Goal: Participate in discussion: Engage in conversation with other users on a specific topic

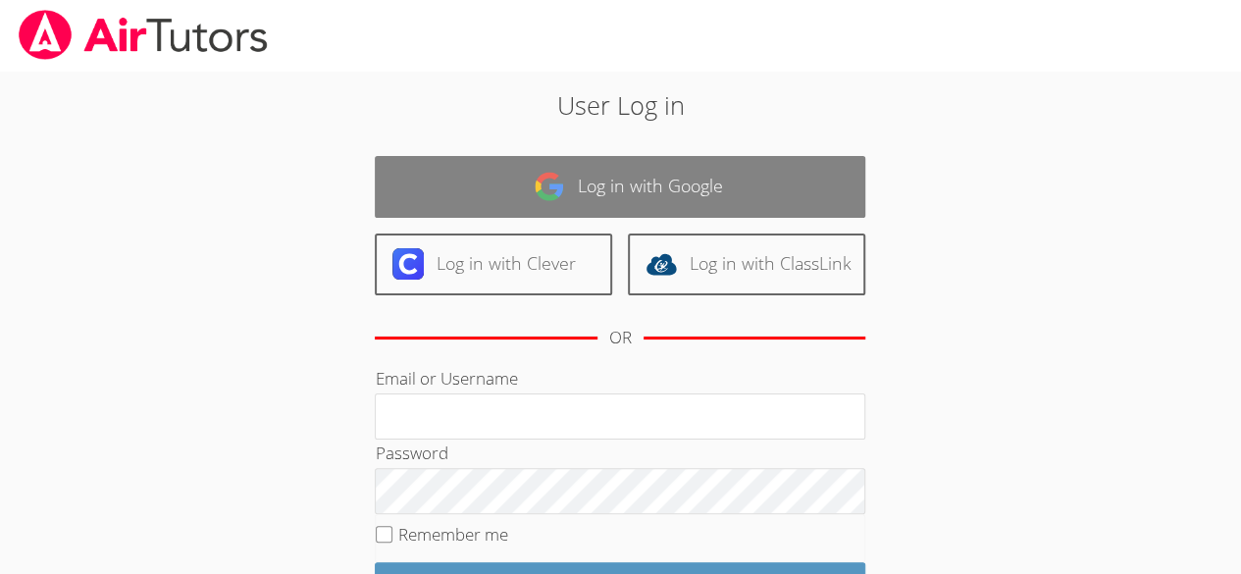
click at [636, 185] on link "Log in with Google" at bounding box center [620, 187] width 491 height 62
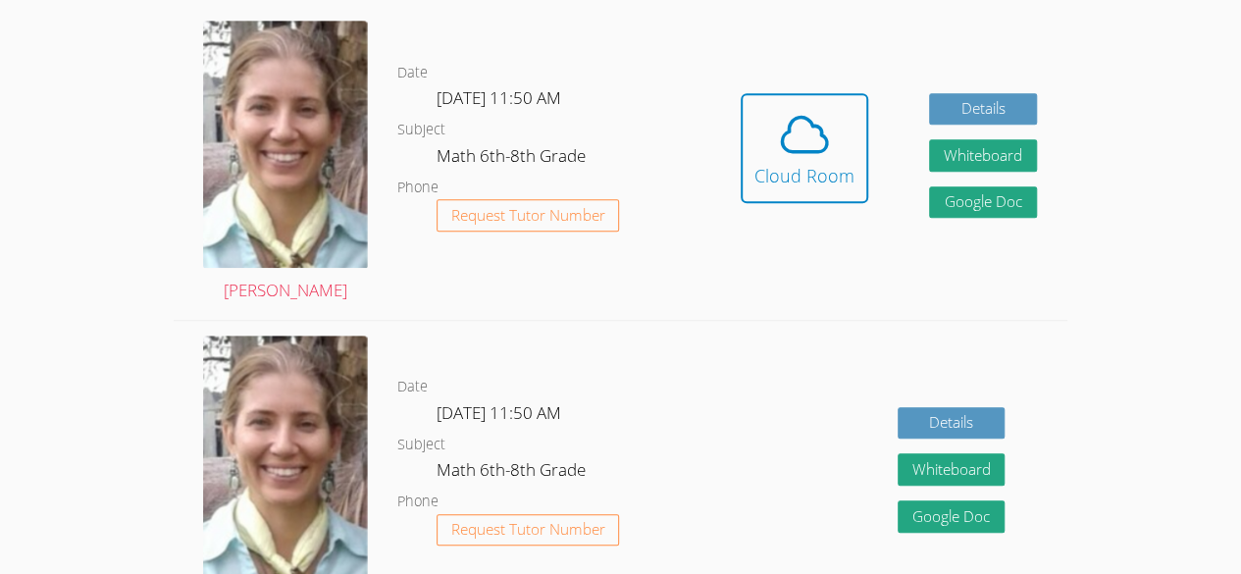
scroll to position [559, 0]
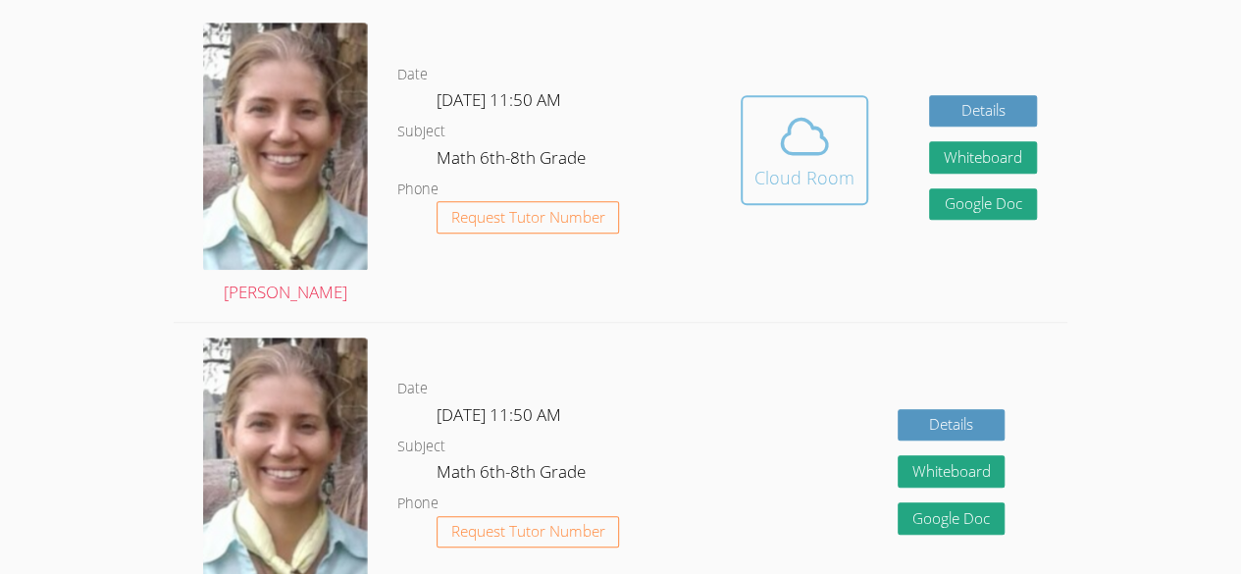
click at [805, 167] on div "Cloud Room" at bounding box center [805, 177] width 100 height 27
click at [812, 182] on div "Cloud Room" at bounding box center [805, 177] width 100 height 27
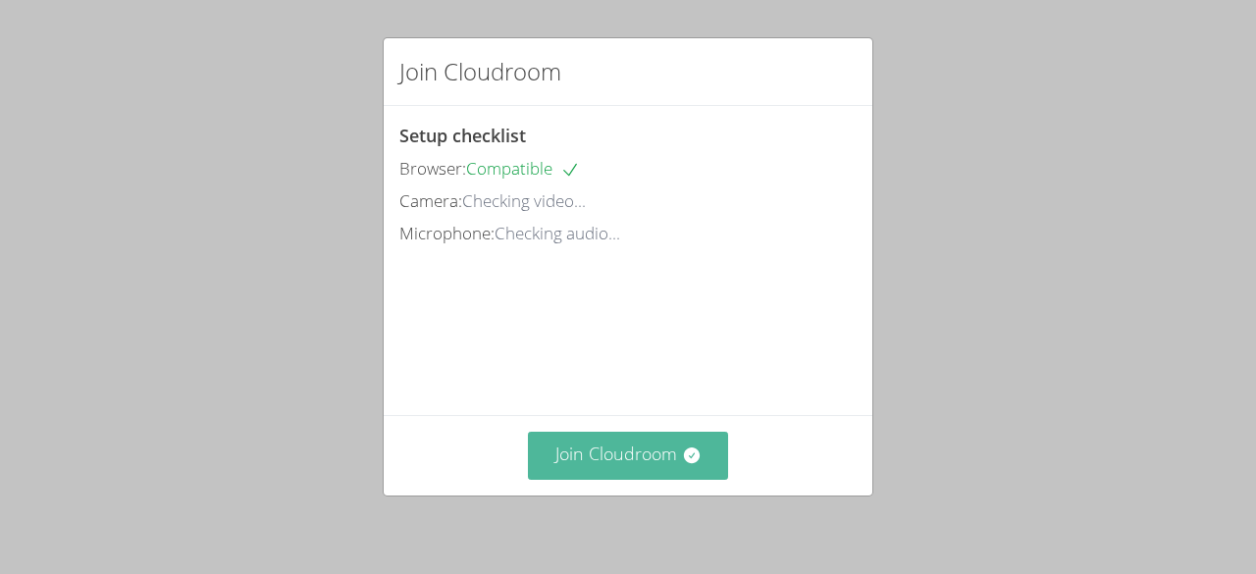
click at [644, 465] on button "Join Cloudroom" at bounding box center [628, 456] width 201 height 48
click at [659, 459] on button "Join Cloudroom" at bounding box center [628, 456] width 201 height 48
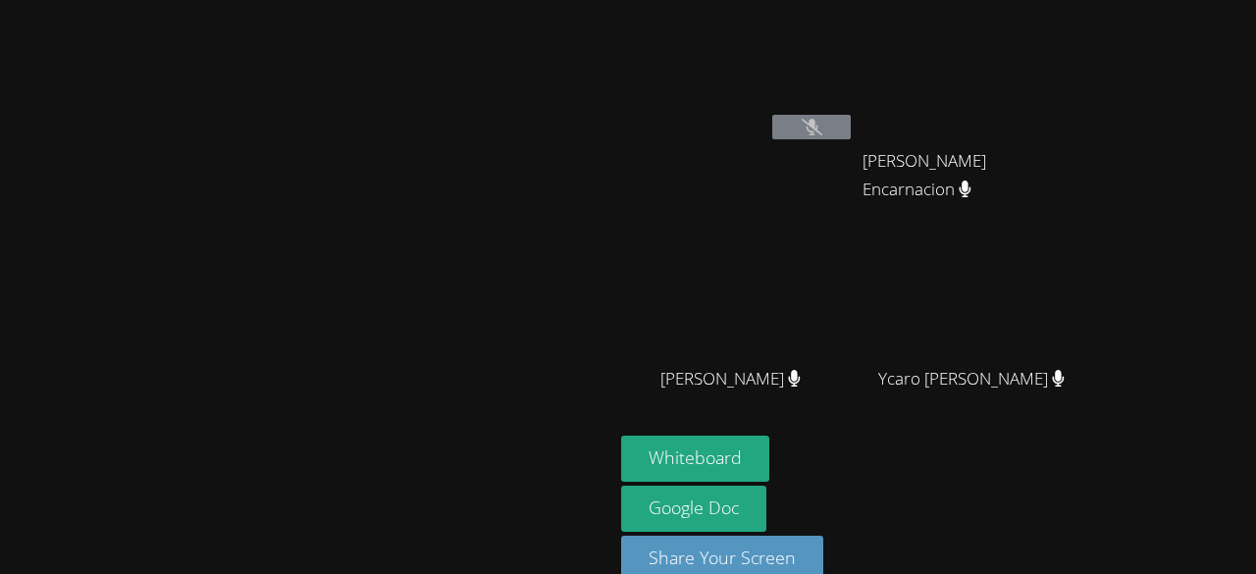
click at [787, 135] on video at bounding box center [738, 73] width 234 height 131
click at [605, 15] on div "[PERSON_NAME]" at bounding box center [307, 305] width 598 height 594
drag, startPoint x: 787, startPoint y: 135, endPoint x: 719, endPoint y: 91, distance: 80.8
click at [605, 15] on div "[PERSON_NAME]" at bounding box center [307, 305] width 598 height 594
click at [605, 91] on div "[PERSON_NAME]" at bounding box center [307, 305] width 598 height 594
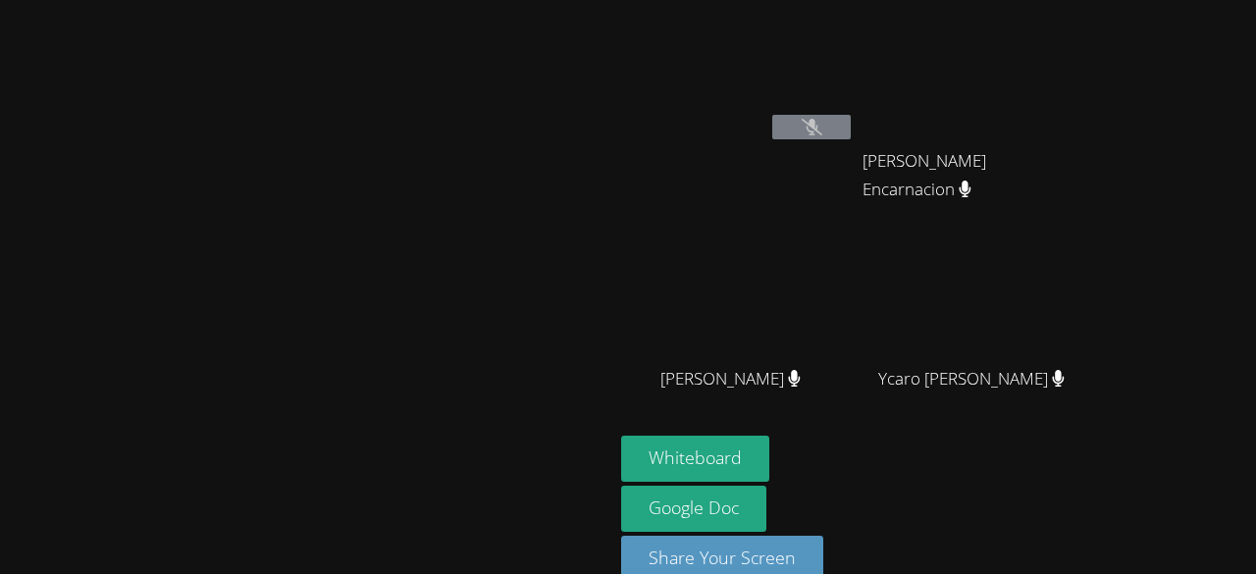
click at [454, 97] on video at bounding box center [307, 265] width 294 height 337
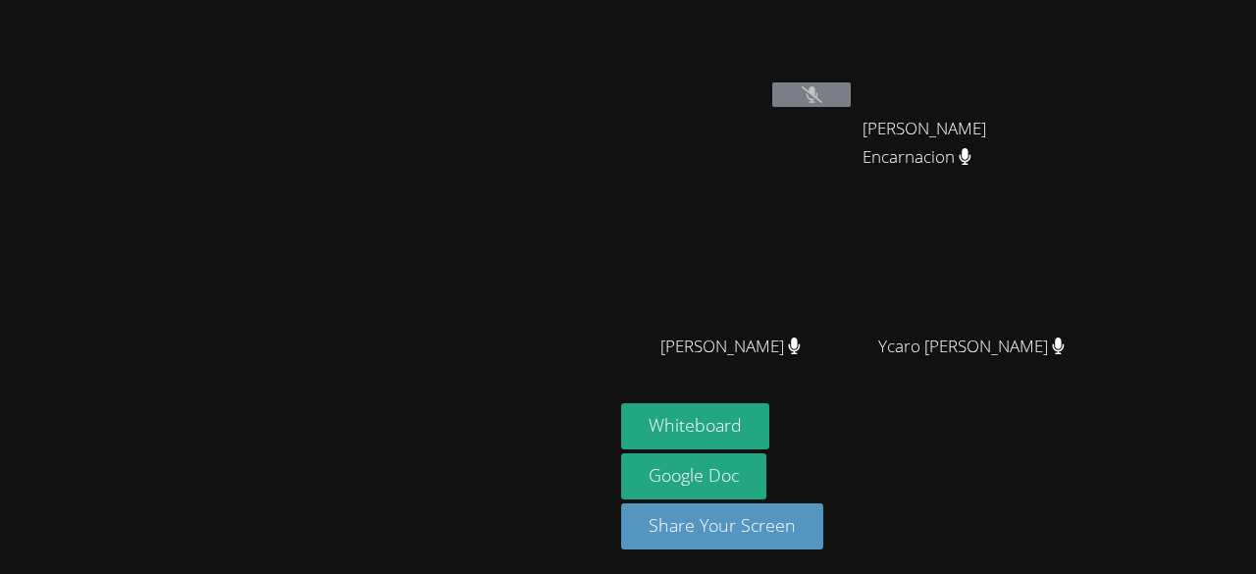
click at [454, 91] on video at bounding box center [307, 233] width 294 height 337
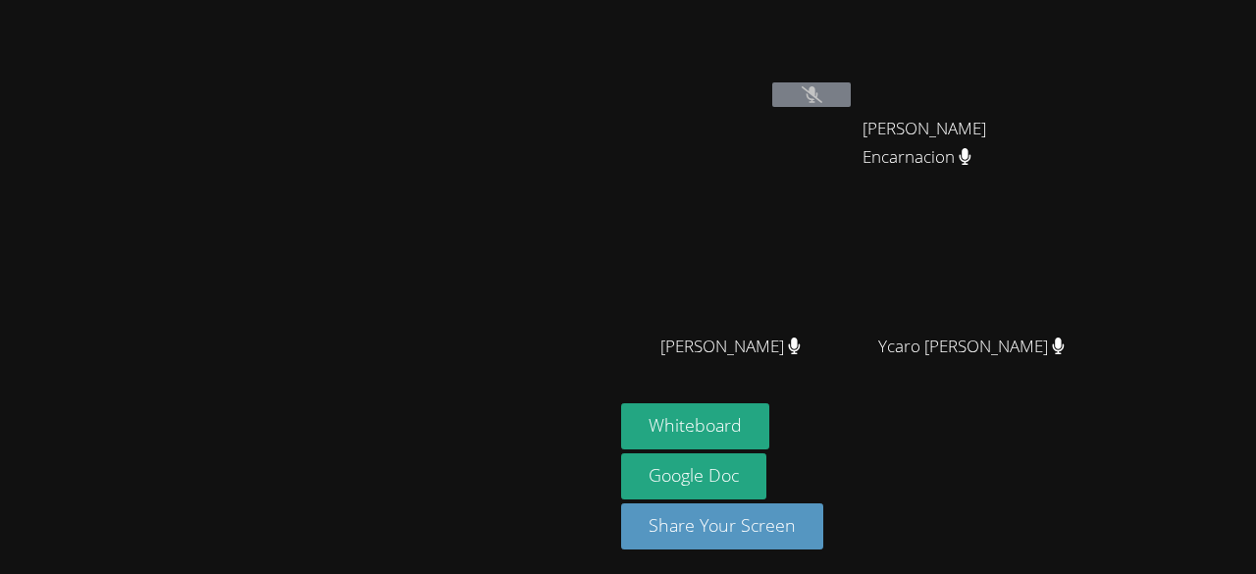
click at [454, 91] on video at bounding box center [307, 233] width 294 height 337
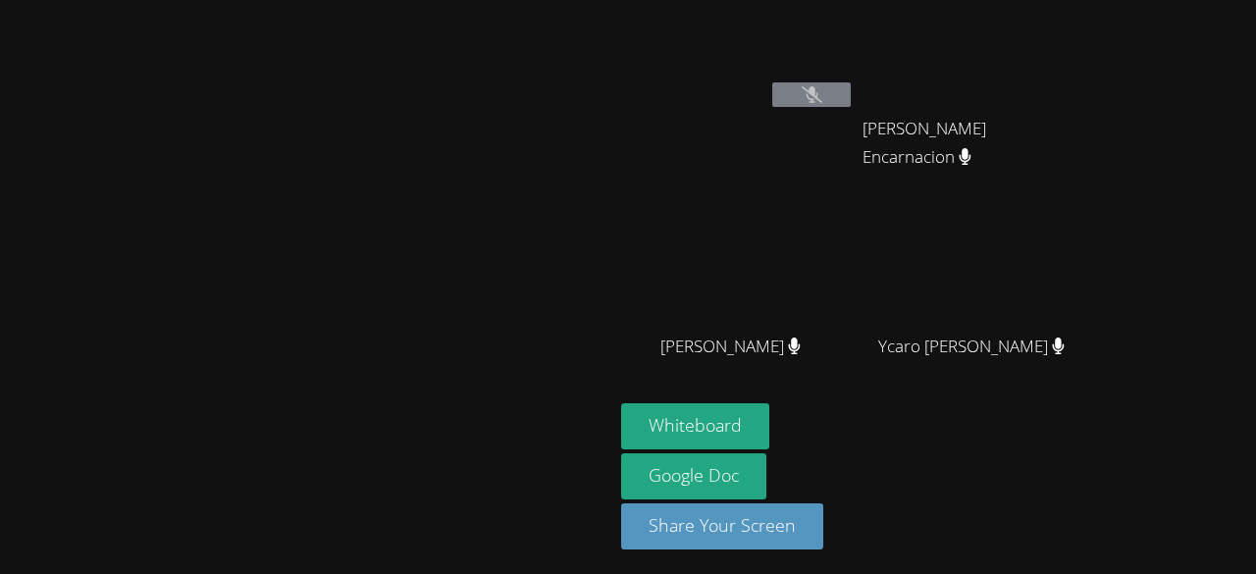
click at [454, 91] on video at bounding box center [307, 233] width 294 height 337
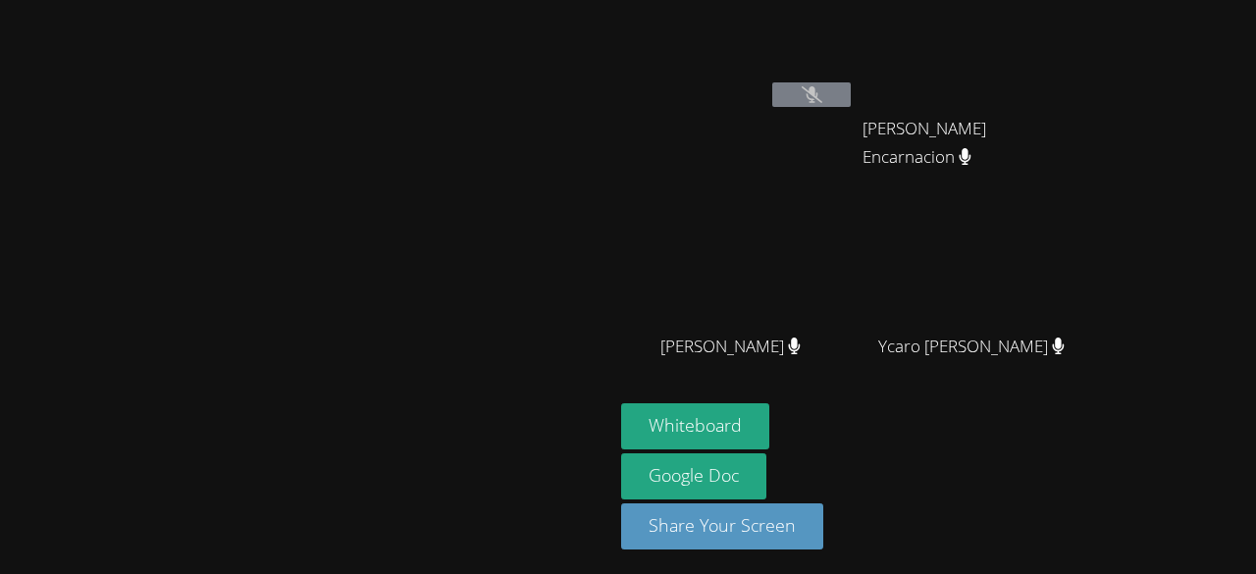
click at [454, 91] on video at bounding box center [307, 233] width 294 height 337
drag, startPoint x: 719, startPoint y: 91, endPoint x: 545, endPoint y: 36, distance: 183.1
click at [454, 65] on video at bounding box center [307, 233] width 294 height 337
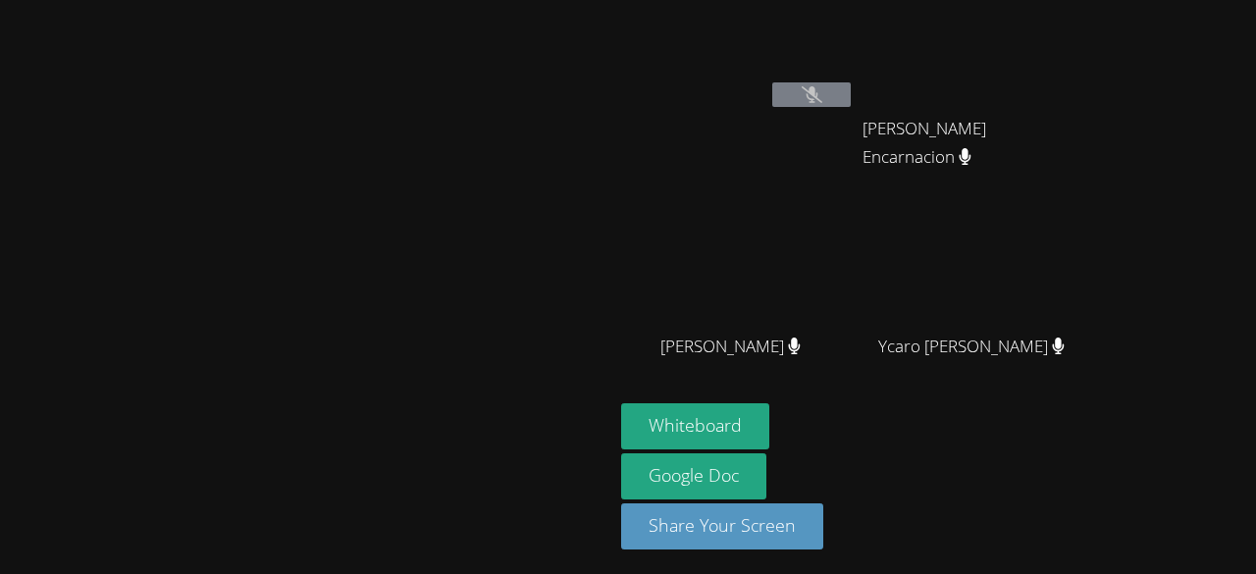
click at [454, 65] on video at bounding box center [307, 233] width 294 height 337
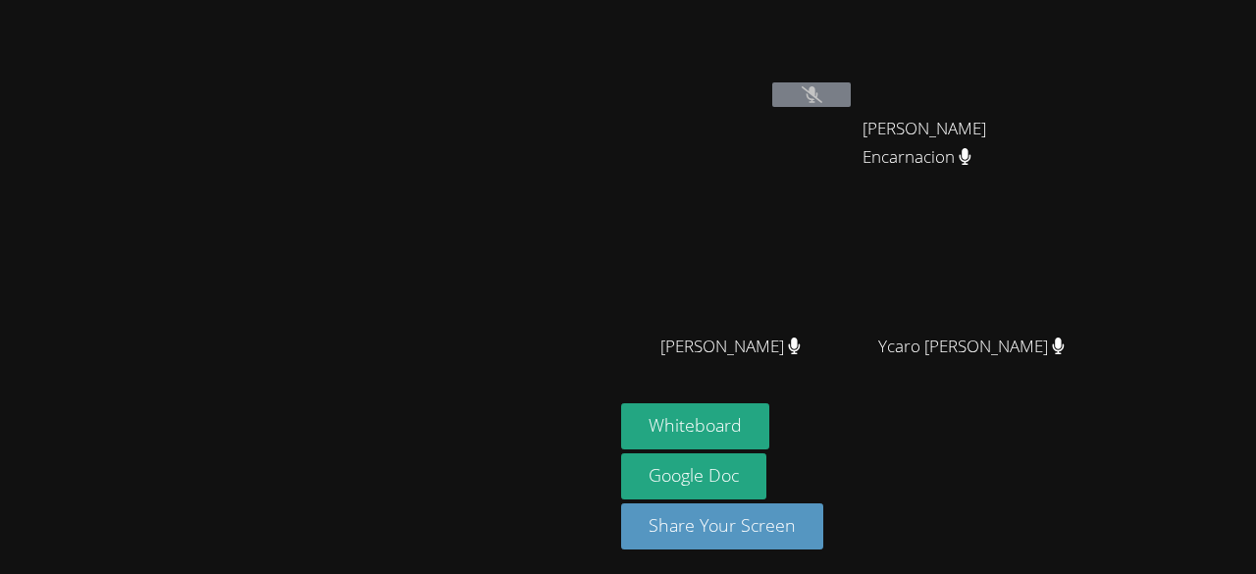
click at [454, 65] on video at bounding box center [307, 233] width 294 height 337
drag, startPoint x: 545, startPoint y: 36, endPoint x: -21401, endPoint y: 20962, distance: 30323.2
click at [0, 573] on html "Diana Andrade Jimena Mena Huezo Carla Guzman Encarnacion Carla Guzman Encarnaci…" at bounding box center [628, 287] width 1256 height 574
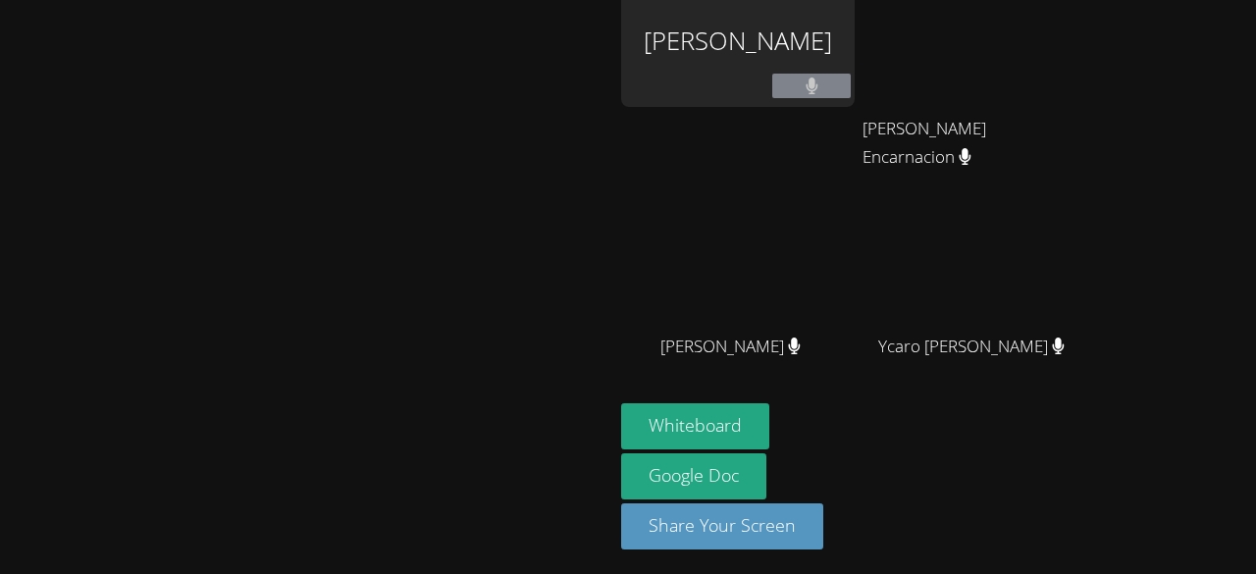
click at [454, 65] on video at bounding box center [307, 233] width 294 height 337
click at [454, 91] on video at bounding box center [307, 233] width 294 height 337
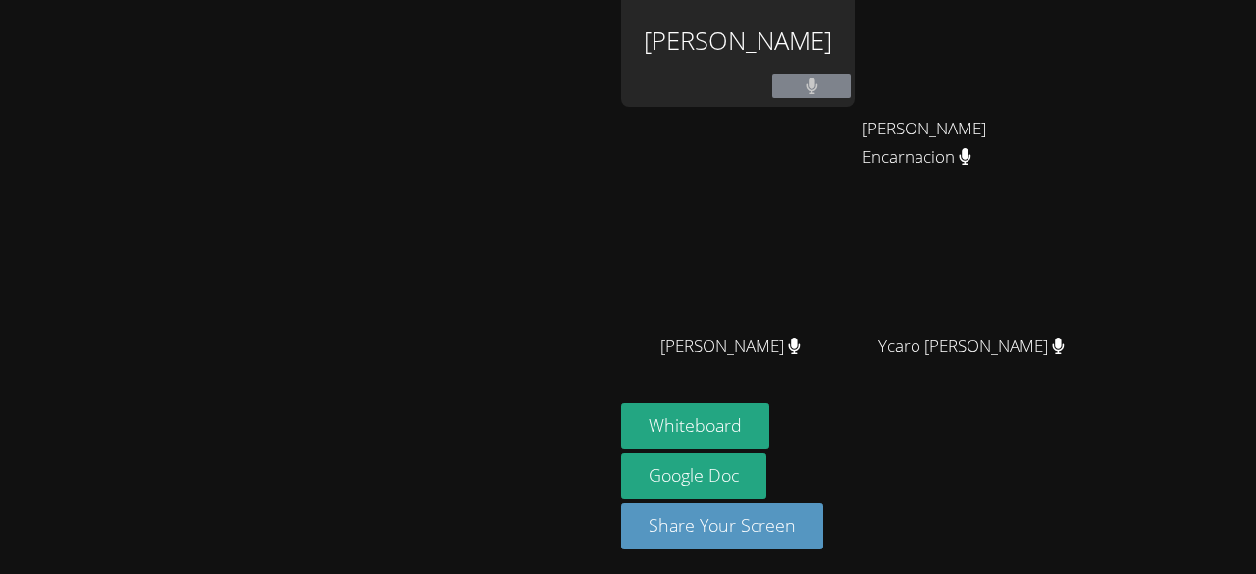
scroll to position [0, 0]
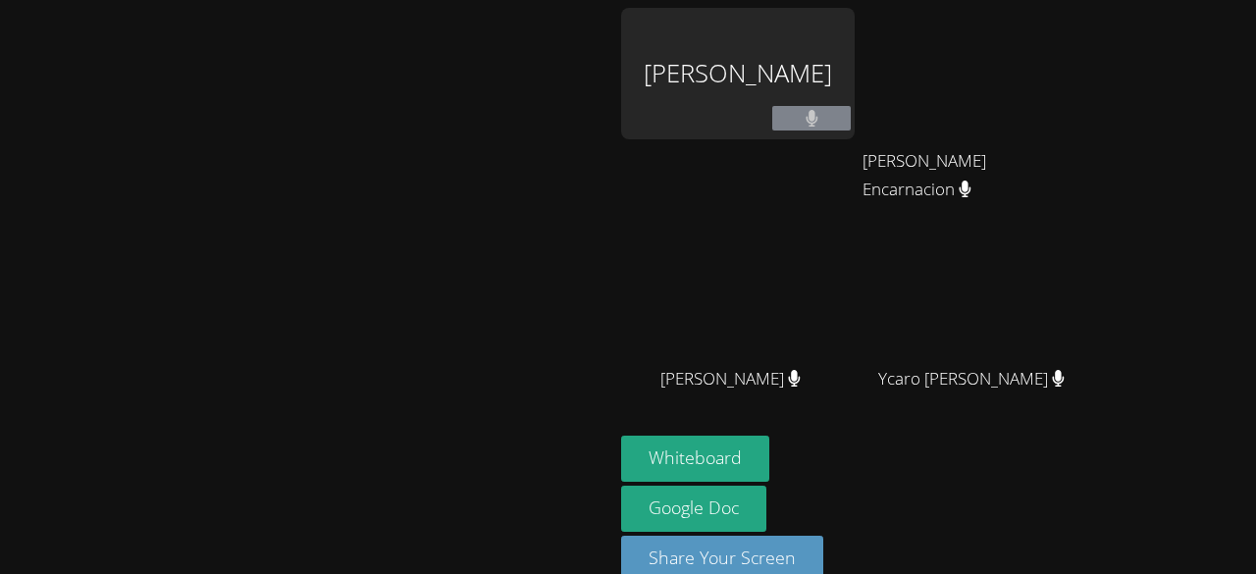
click at [454, 97] on video at bounding box center [307, 265] width 294 height 337
click at [454, 201] on video at bounding box center [307, 265] width 294 height 337
click at [605, 507] on div at bounding box center [307, 473] width 598 height 78
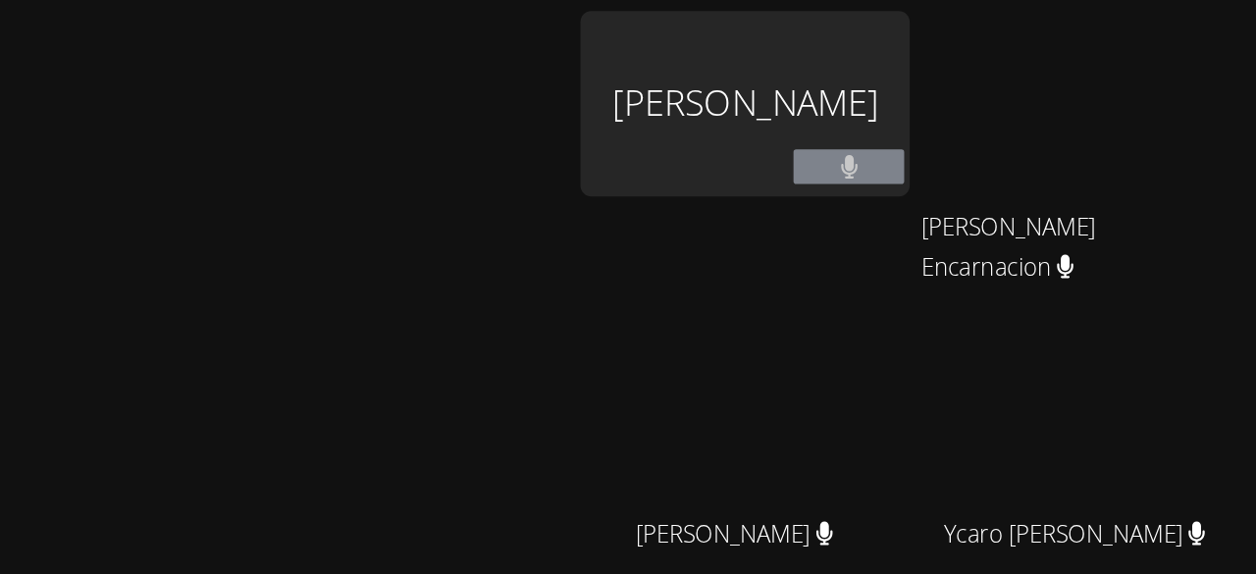
scroll to position [1, 0]
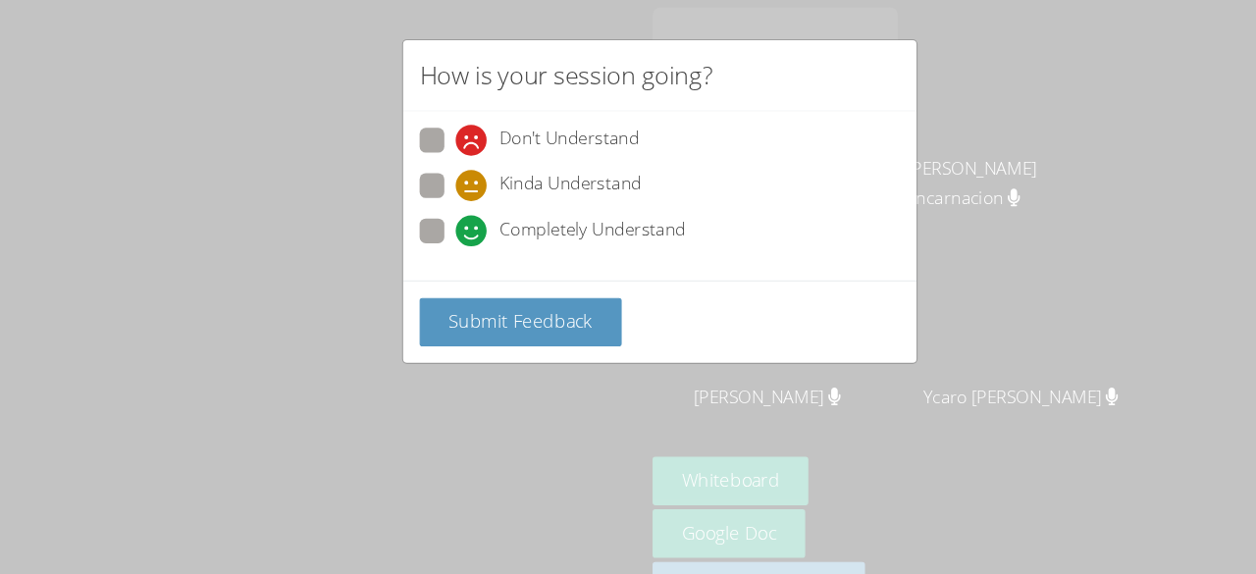
click at [434, 148] on span at bounding box center [434, 148] width 0 height 0
click at [434, 131] on input "Don't Understand" at bounding box center [442, 130] width 17 height 17
radio input "true"
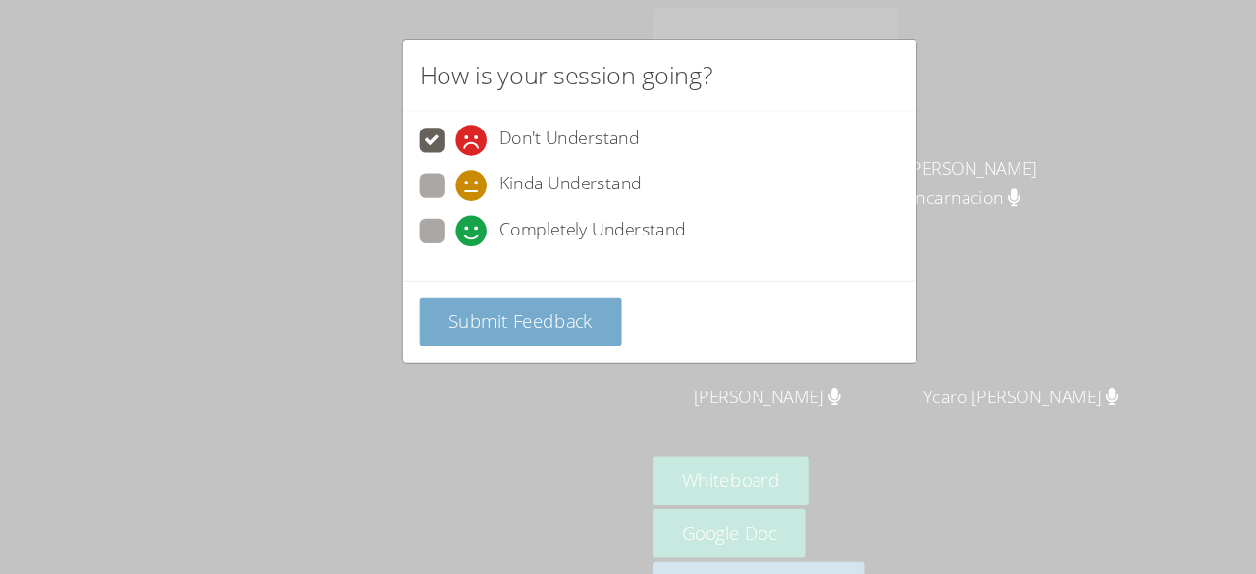
click at [412, 302] on button "Submit Feedback" at bounding box center [495, 307] width 192 height 46
